Goal: Task Accomplishment & Management: Manage account settings

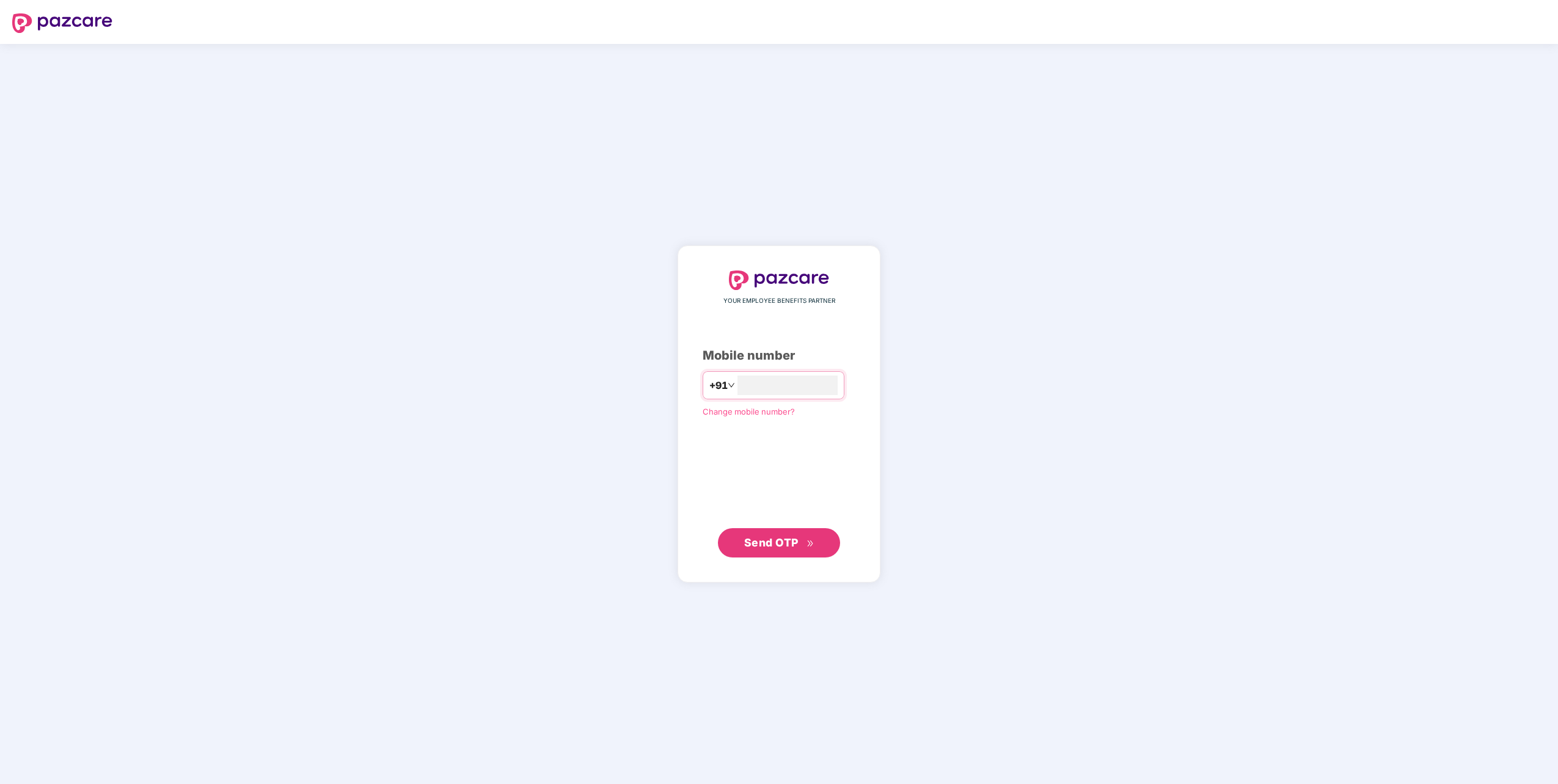
type input "**********"
click at [804, 538] on span "Send OTP" at bounding box center [779, 542] width 70 height 17
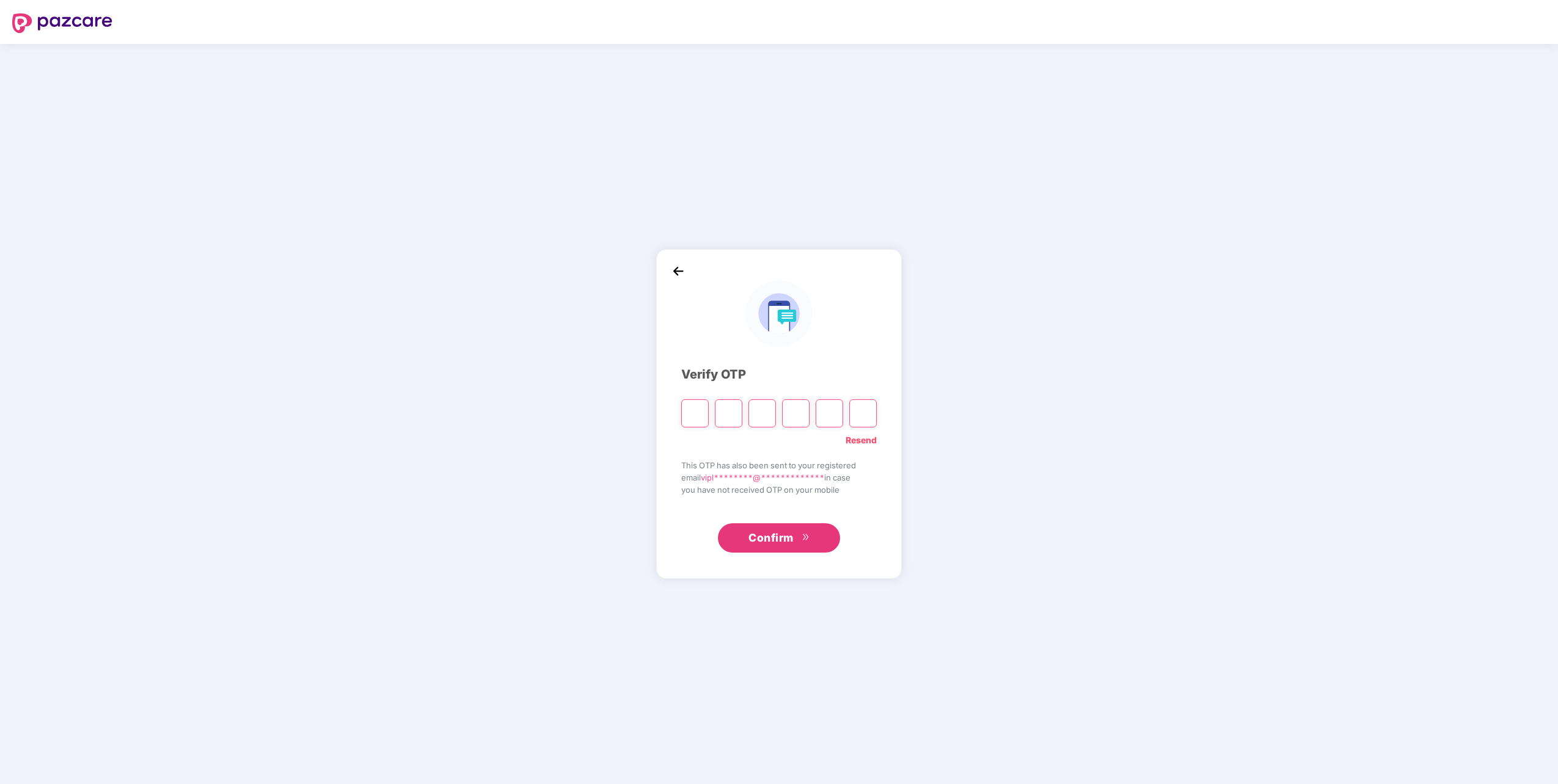
type input "*"
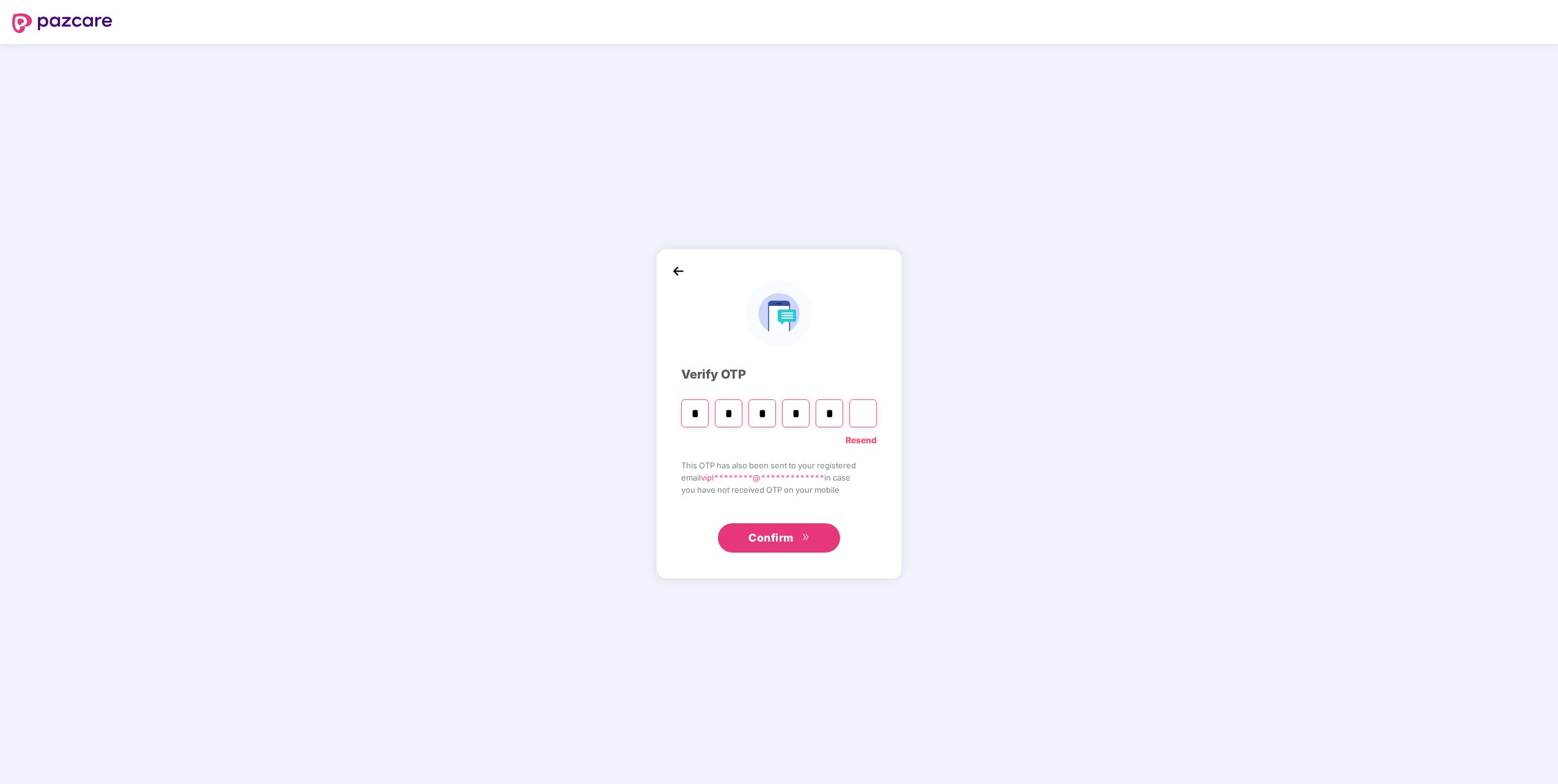
type input "*"
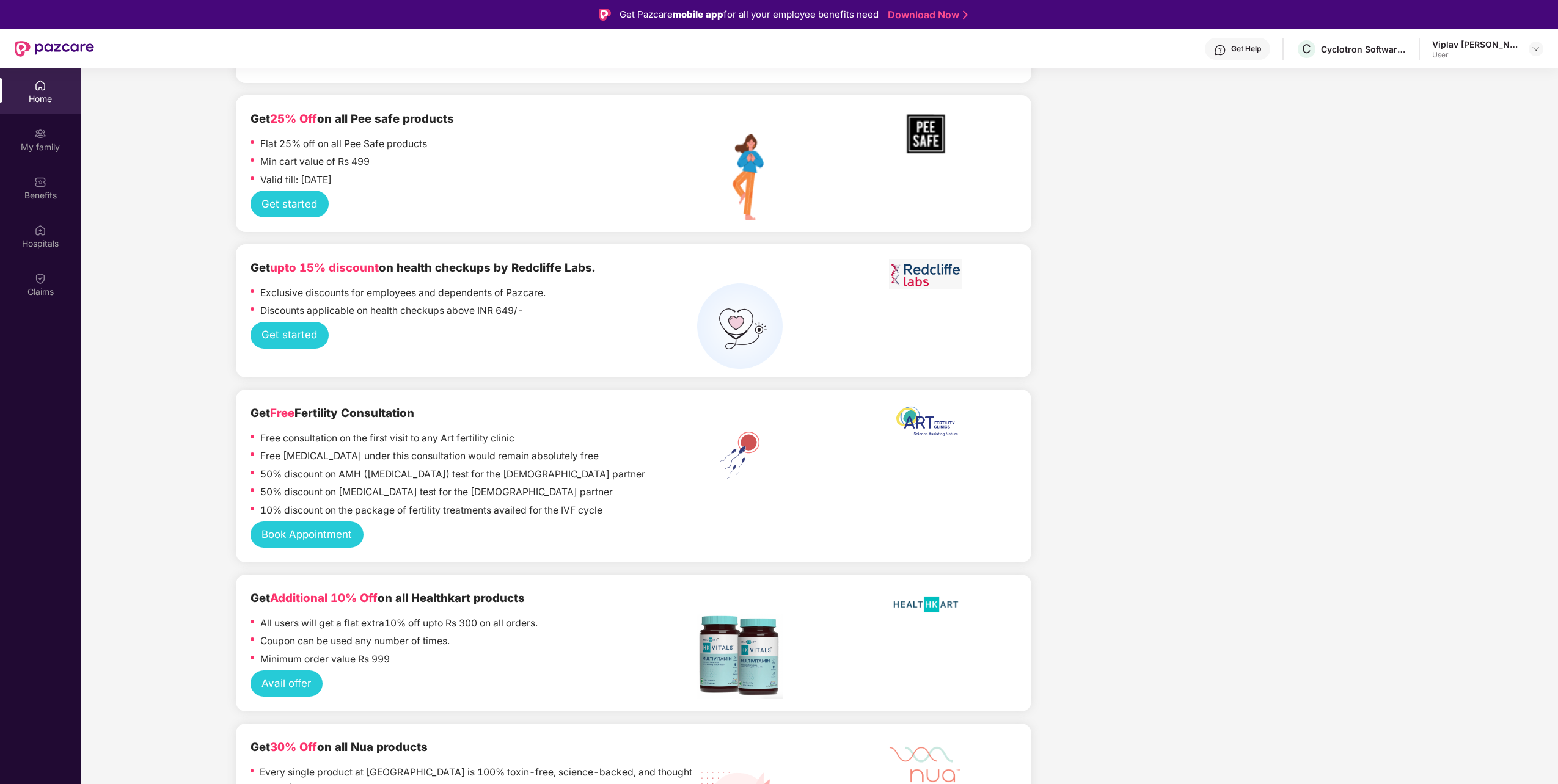
scroll to position [2297, 0]
click at [319, 520] on button "Book Appointment" at bounding box center [307, 534] width 113 height 27
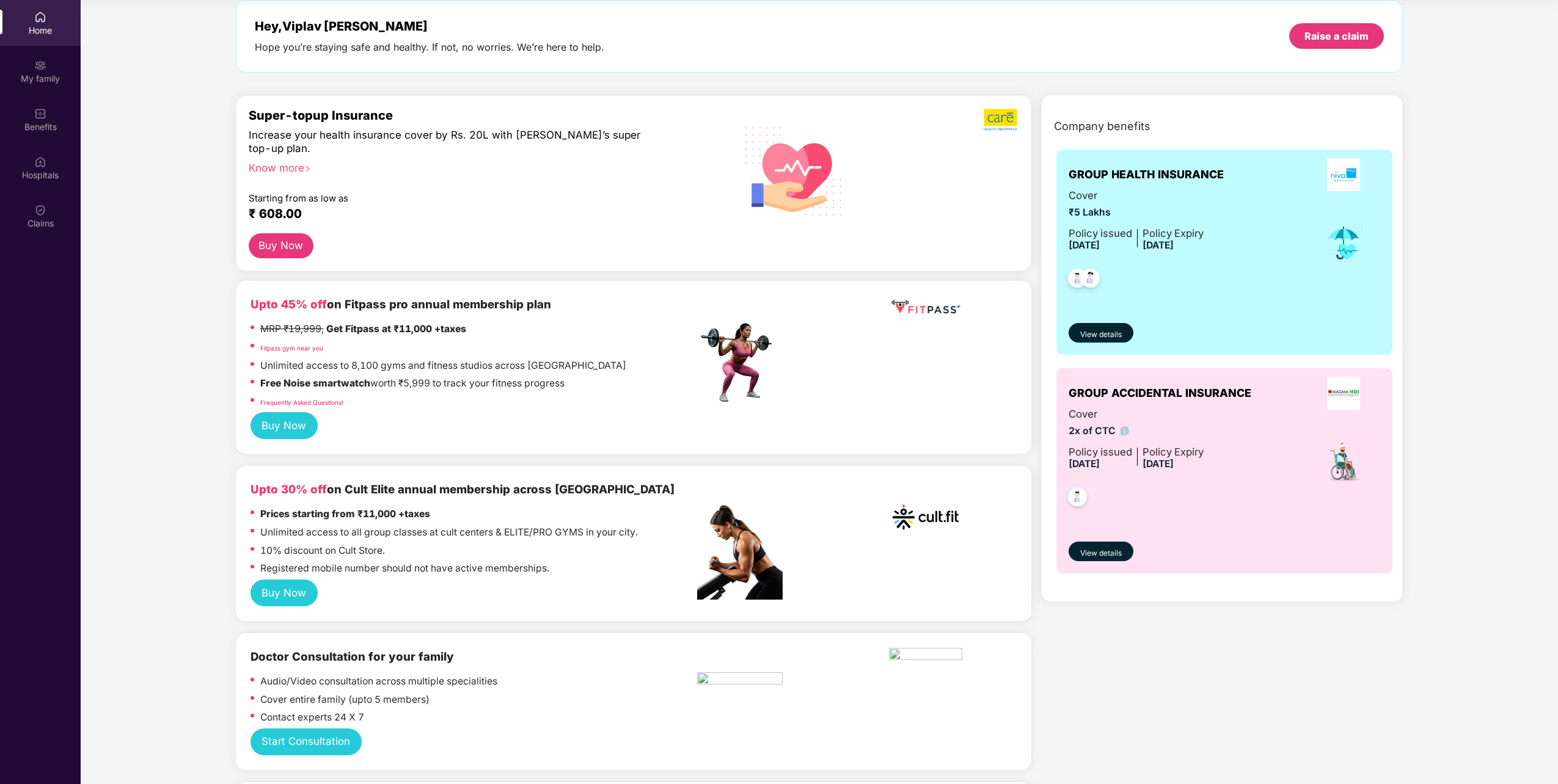
scroll to position [0, 0]
